Goal: Check status: Check status

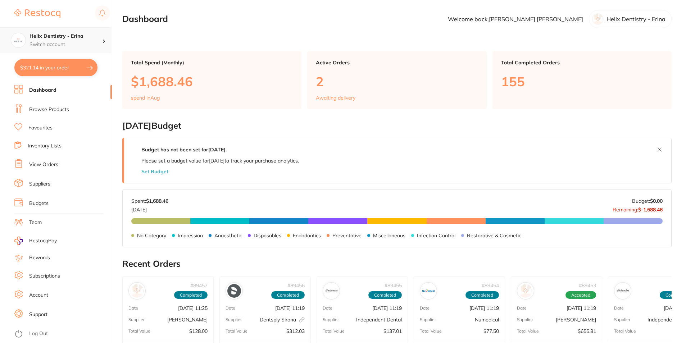
click at [59, 44] on p "Switch account" at bounding box center [66, 44] width 73 height 7
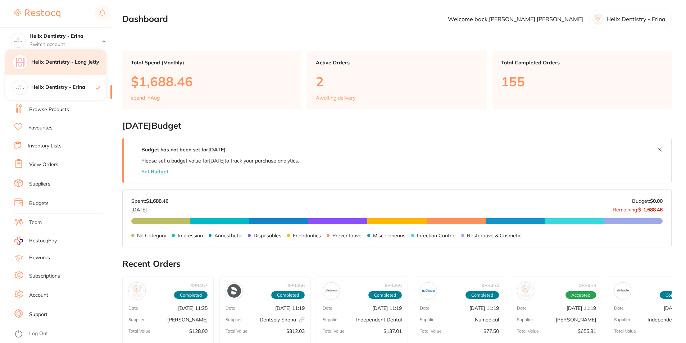
click at [67, 64] on h4 "Helix Dentristry - Long Jetty" at bounding box center [68, 62] width 75 height 7
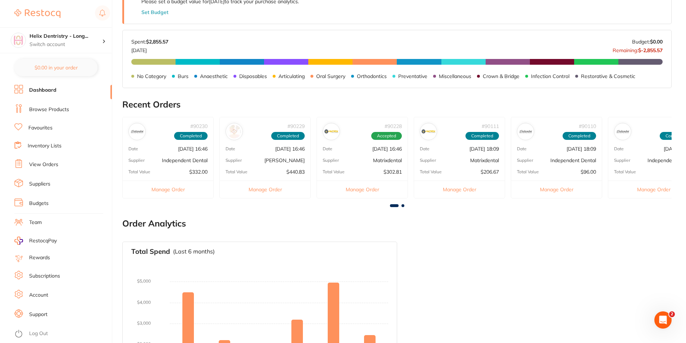
scroll to position [228, 0]
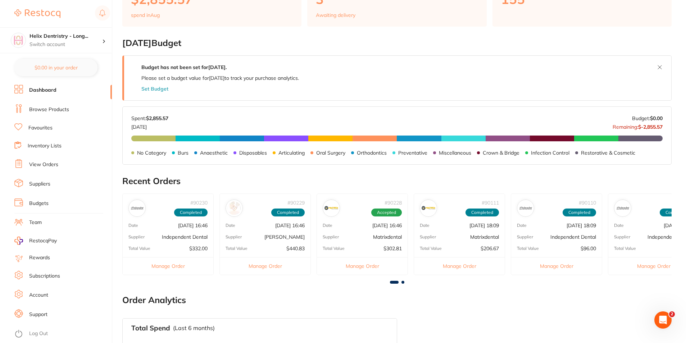
click at [40, 167] on link "View Orders" at bounding box center [43, 164] width 29 height 7
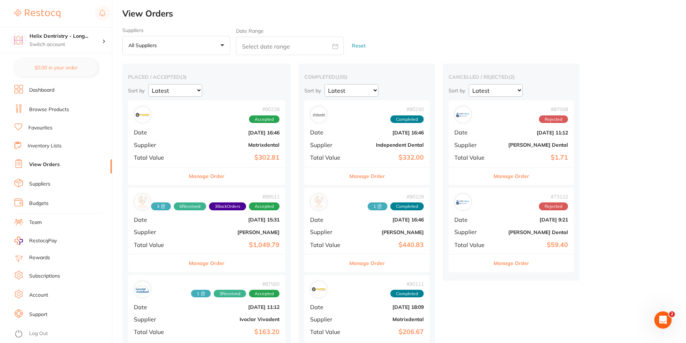
drag, startPoint x: 359, startPoint y: 126, endPoint x: 372, endPoint y: 142, distance: 20.6
click at [359, 126] on div "# 90230 Completed Date [DATE] 16:46 Supplier Independent Dental Total Value $33…" at bounding box center [366, 133] width 125 height 67
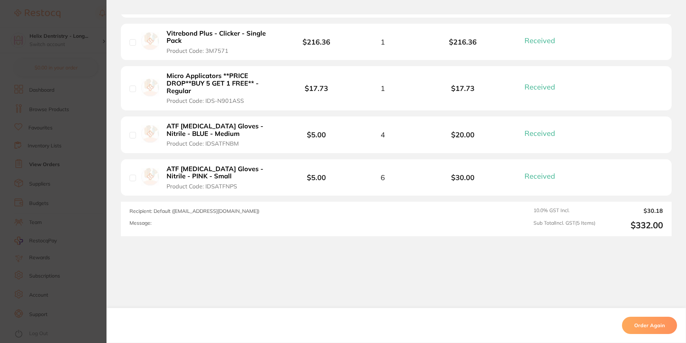
scroll to position [280, 0]
click at [542, 138] on div "Received Received Back Order" at bounding box center [542, 134] width 41 height 12
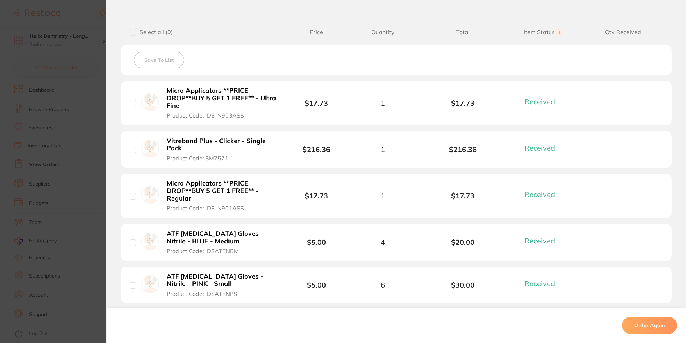
scroll to position [0, 0]
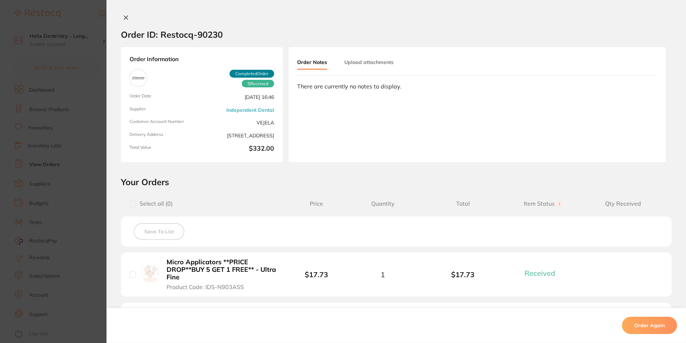
click at [123, 18] on icon at bounding box center [126, 18] width 6 height 6
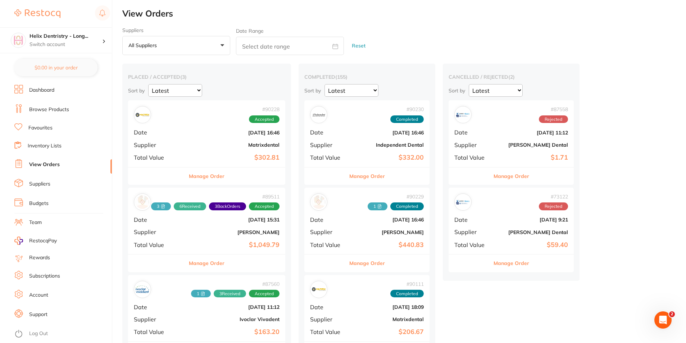
scroll to position [36, 0]
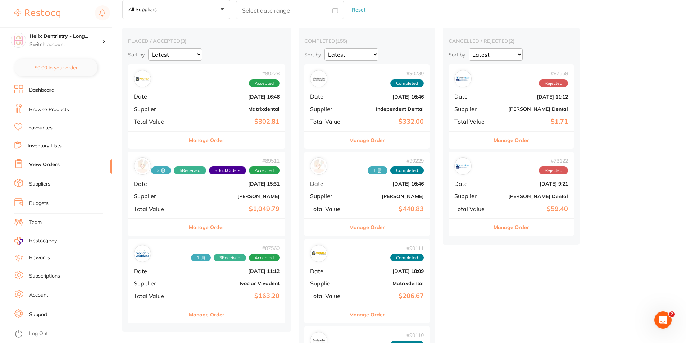
click at [227, 106] on b "Matrixdental" at bounding box center [232, 109] width 93 height 6
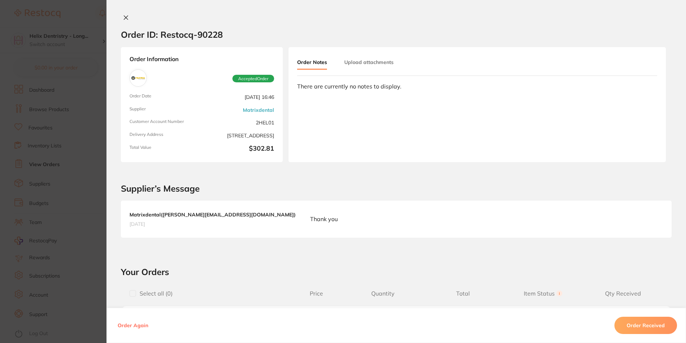
click at [124, 19] on icon at bounding box center [126, 18] width 6 height 6
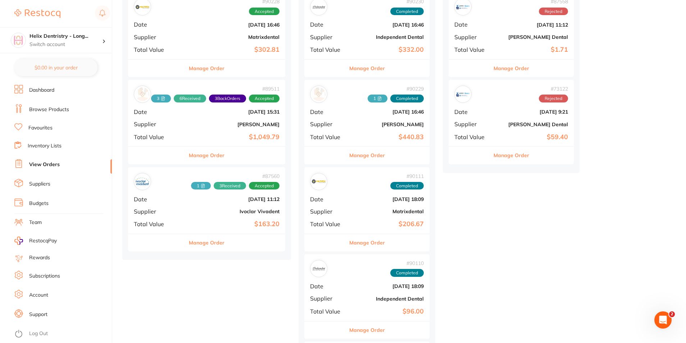
click at [213, 123] on b "[PERSON_NAME]" at bounding box center [232, 125] width 93 height 6
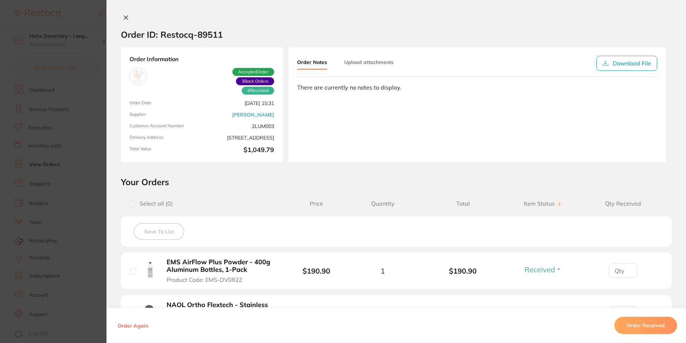
click at [122, 14] on button at bounding box center [126, 18] width 10 height 8
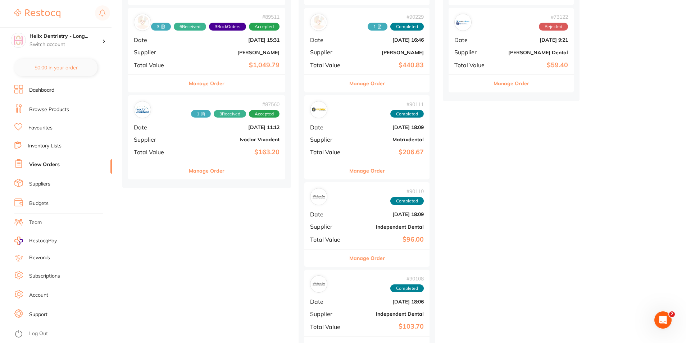
click at [210, 134] on div "# 87560 1 3 Received Accepted Date [DATE] 11:12 Supplier Ivoclar Vivadent Total…" at bounding box center [206, 128] width 157 height 67
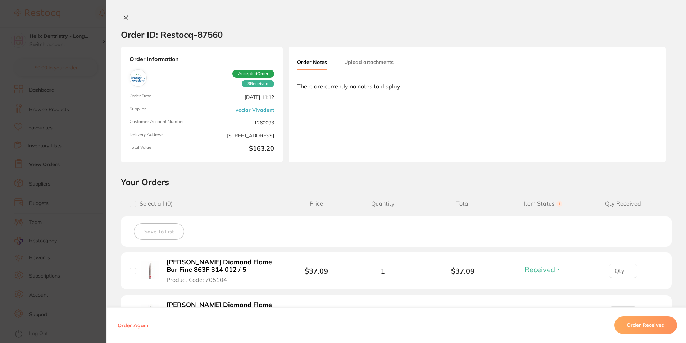
click at [124, 14] on div "Order ID: Restocq- 87560 Order Information 3 Received Accepted Order Order Date…" at bounding box center [397, 171] width 580 height 343
click at [121, 19] on button at bounding box center [126, 18] width 10 height 8
